Goal: Information Seeking & Learning: Learn about a topic

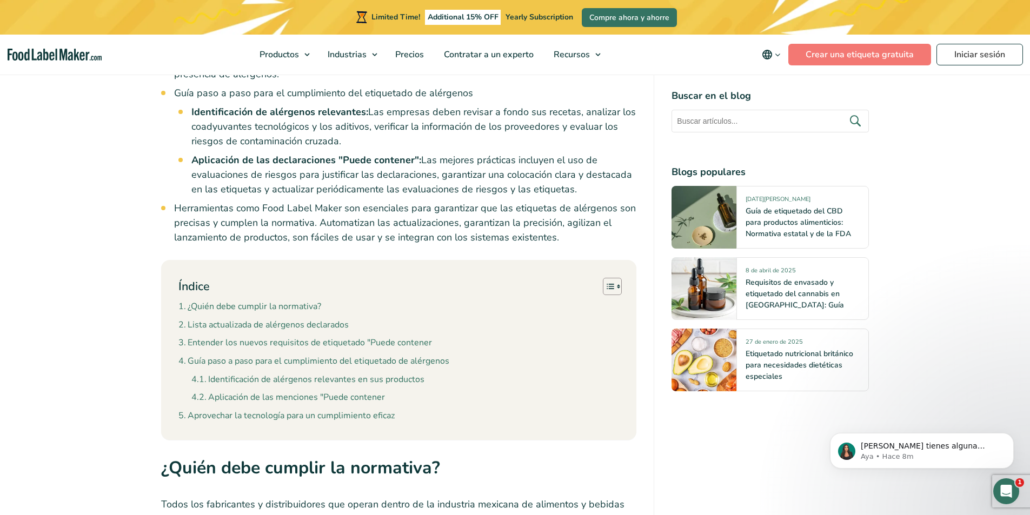
scroll to position [865, 0]
click at [285, 317] on link "Lista actualizada de alérgenos declarados" at bounding box center [263, 324] width 170 height 14
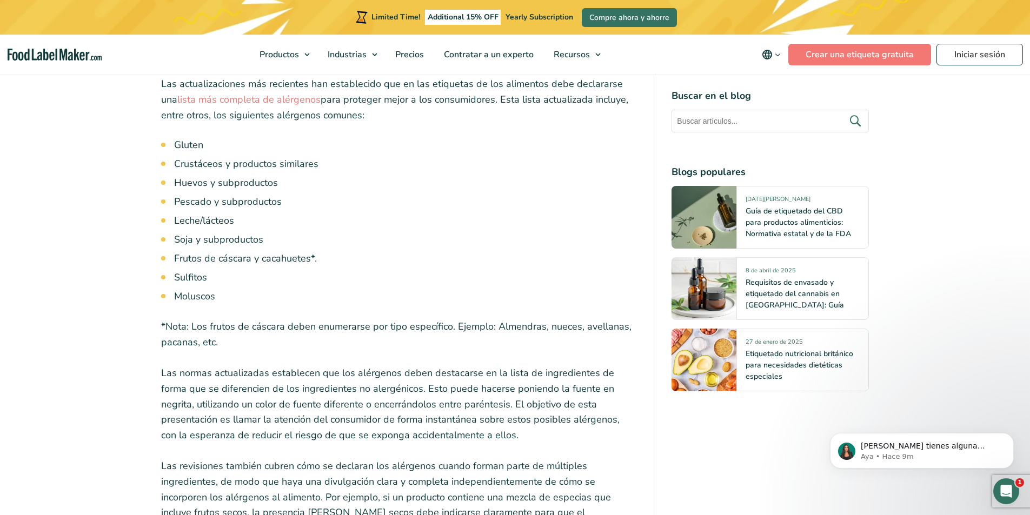
scroll to position [1676, 0]
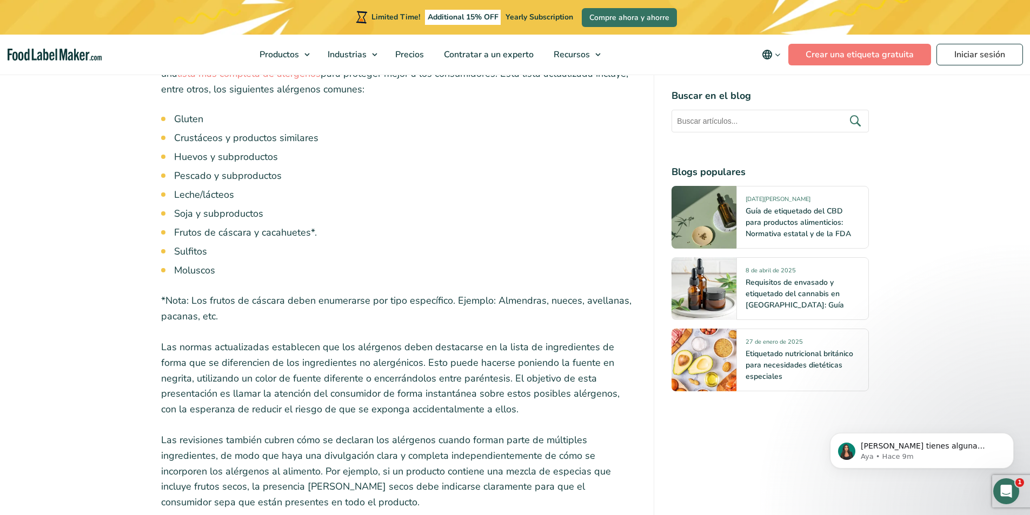
click at [206, 293] on p "*Nota: Los frutos de cáscara deben enumerarse por tipo específico. Ejemplo: Alm…" at bounding box center [399, 308] width 476 height 31
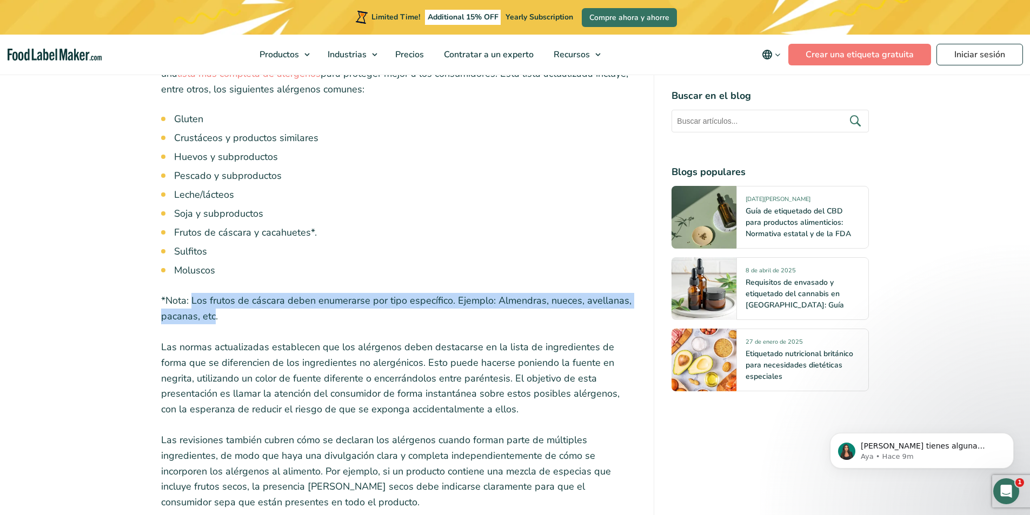
drag, startPoint x: 192, startPoint y: 247, endPoint x: 215, endPoint y: 259, distance: 25.1
click at [215, 293] on p "*Nota: Los frutos de cáscara deben enumerarse por tipo específico. Ejemplo: Alm…" at bounding box center [399, 308] width 476 height 31
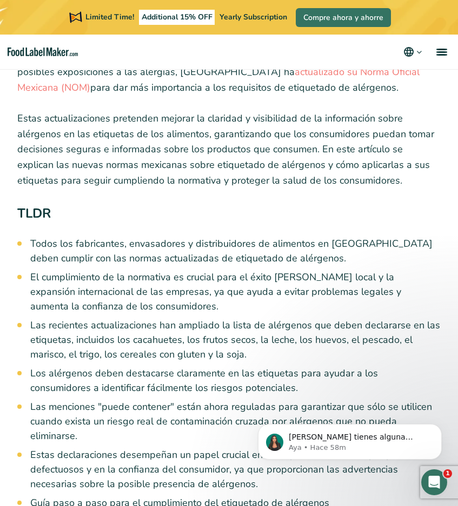
scroll to position [540, 0]
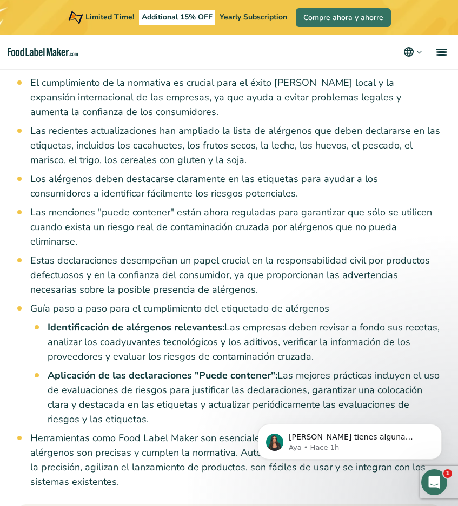
scroll to position [649, 0]
